Goal: Check status

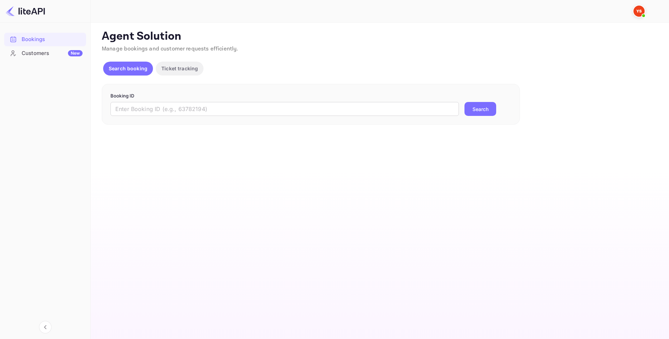
click at [144, 117] on div "Booking ID ​ Search" at bounding box center [311, 104] width 418 height 41
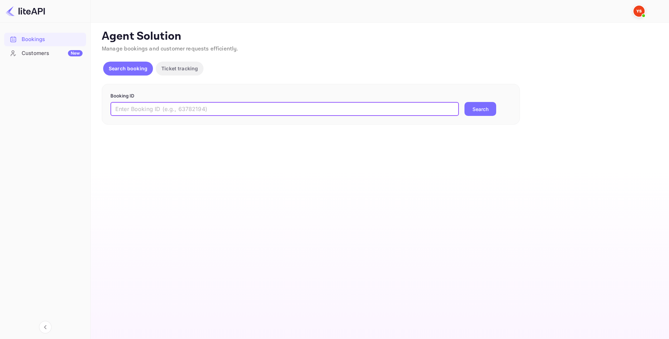
click at [139, 108] on input "text" at bounding box center [284, 109] width 348 height 14
paste input "3eyy-_WQp"
type input "3eyy-_WQp"
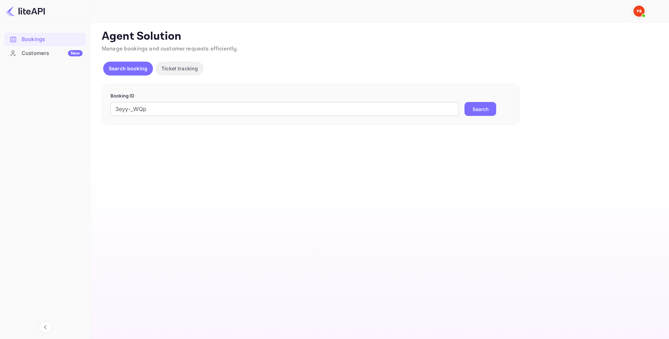
click at [475, 106] on button "Search" at bounding box center [480, 109] width 32 height 14
